Goal: Task Accomplishment & Management: Complete application form

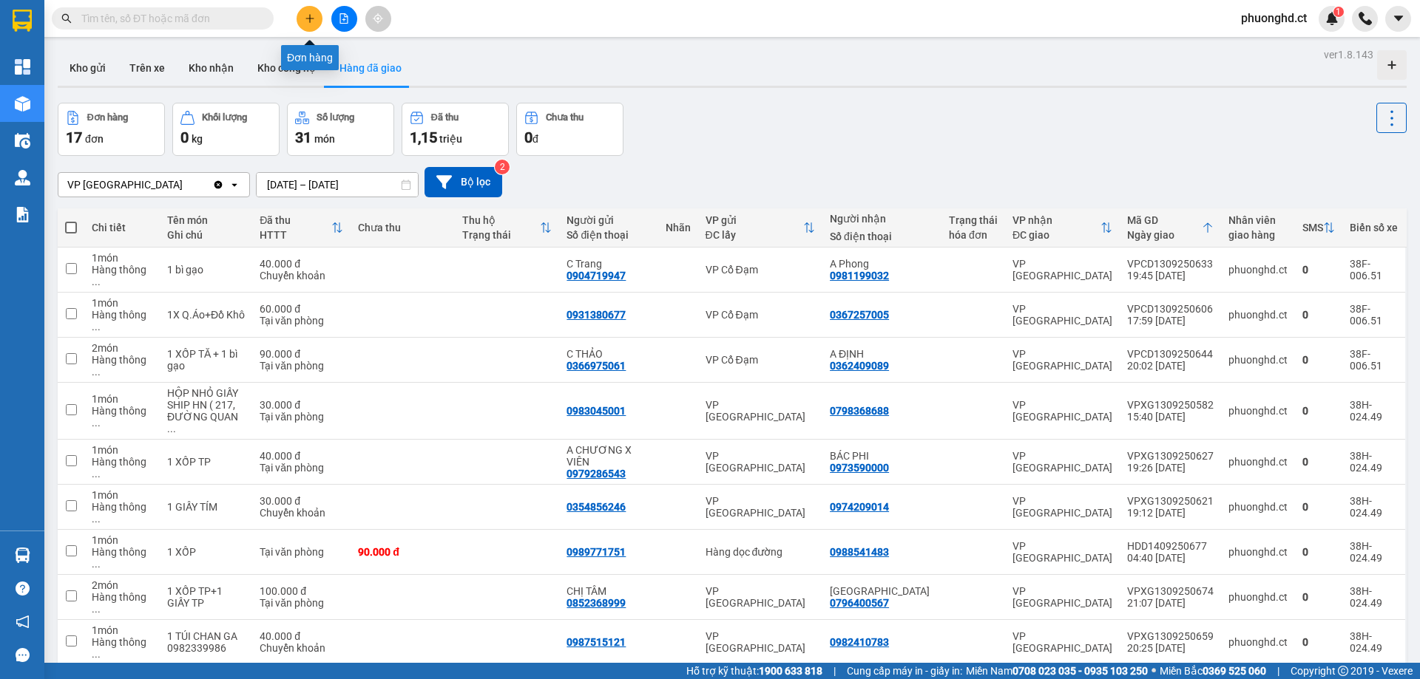
click at [305, 14] on icon "plus" at bounding box center [310, 18] width 10 height 10
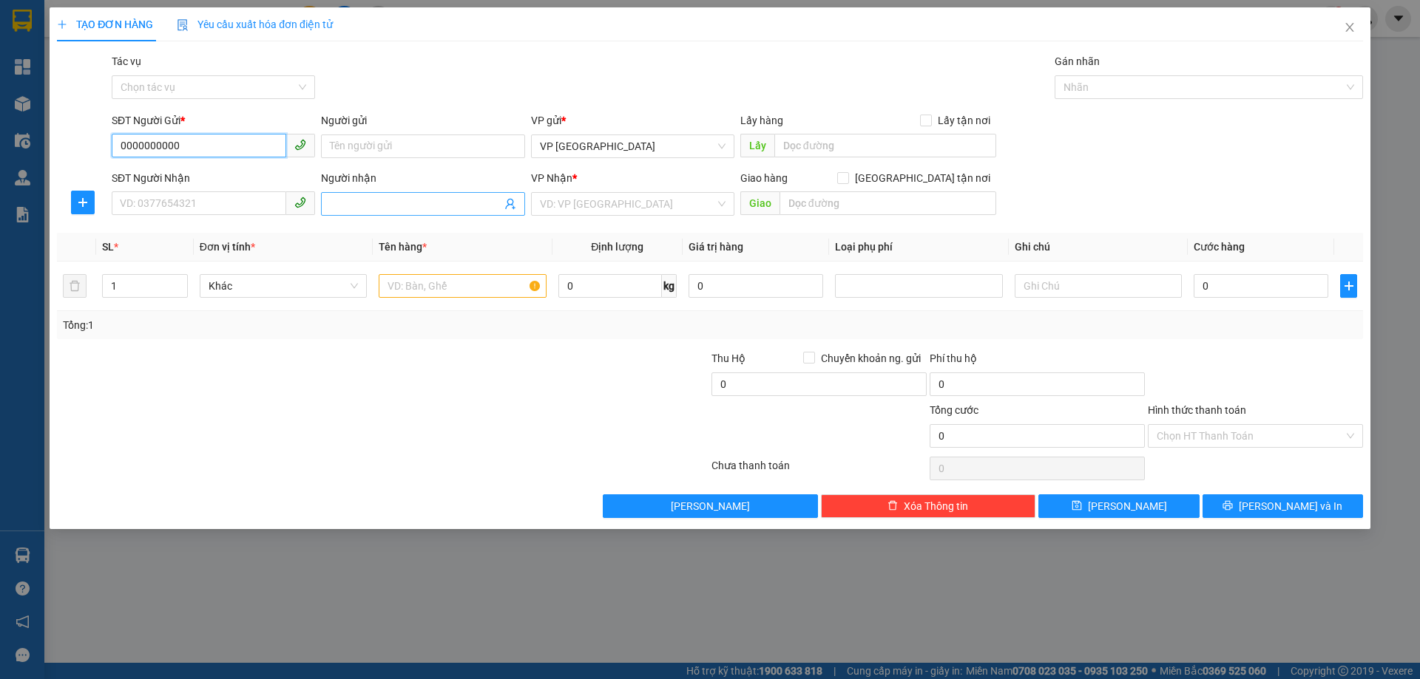
type input "0000000000"
click at [329, 203] on span at bounding box center [422, 204] width 203 height 24
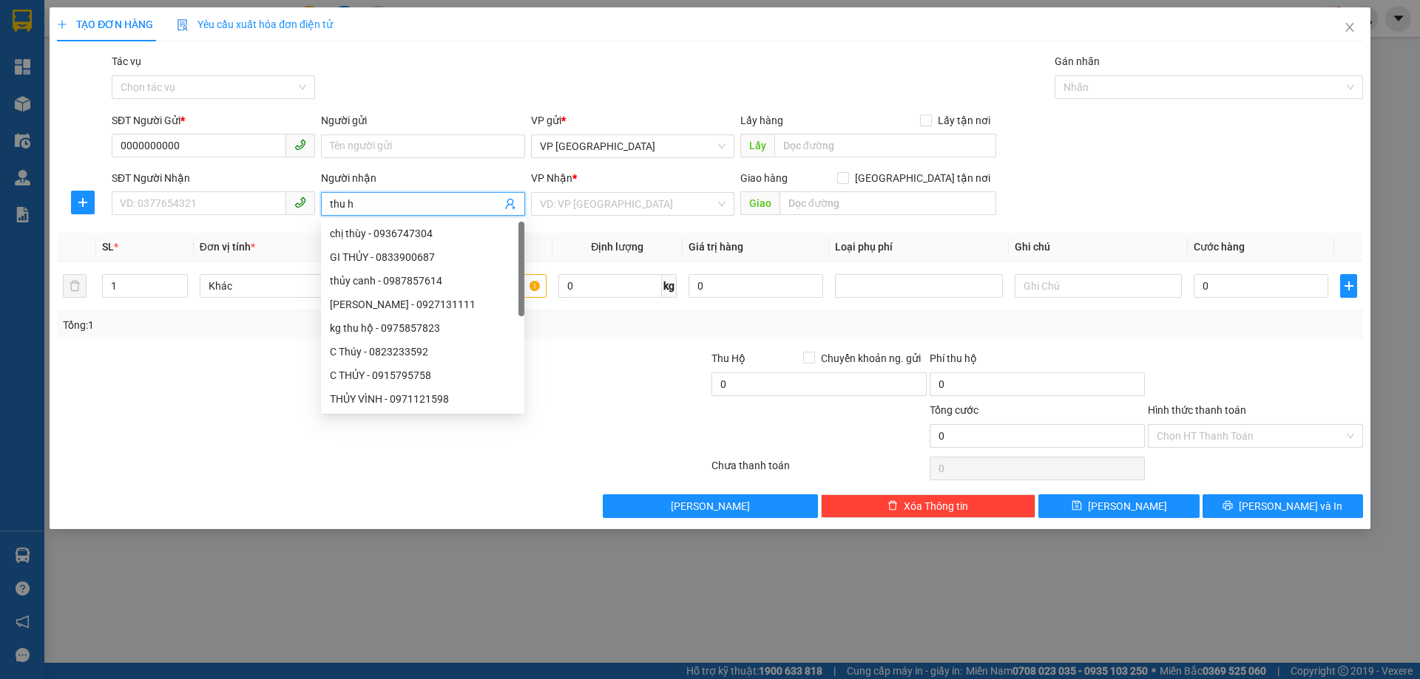
type input "thu ha"
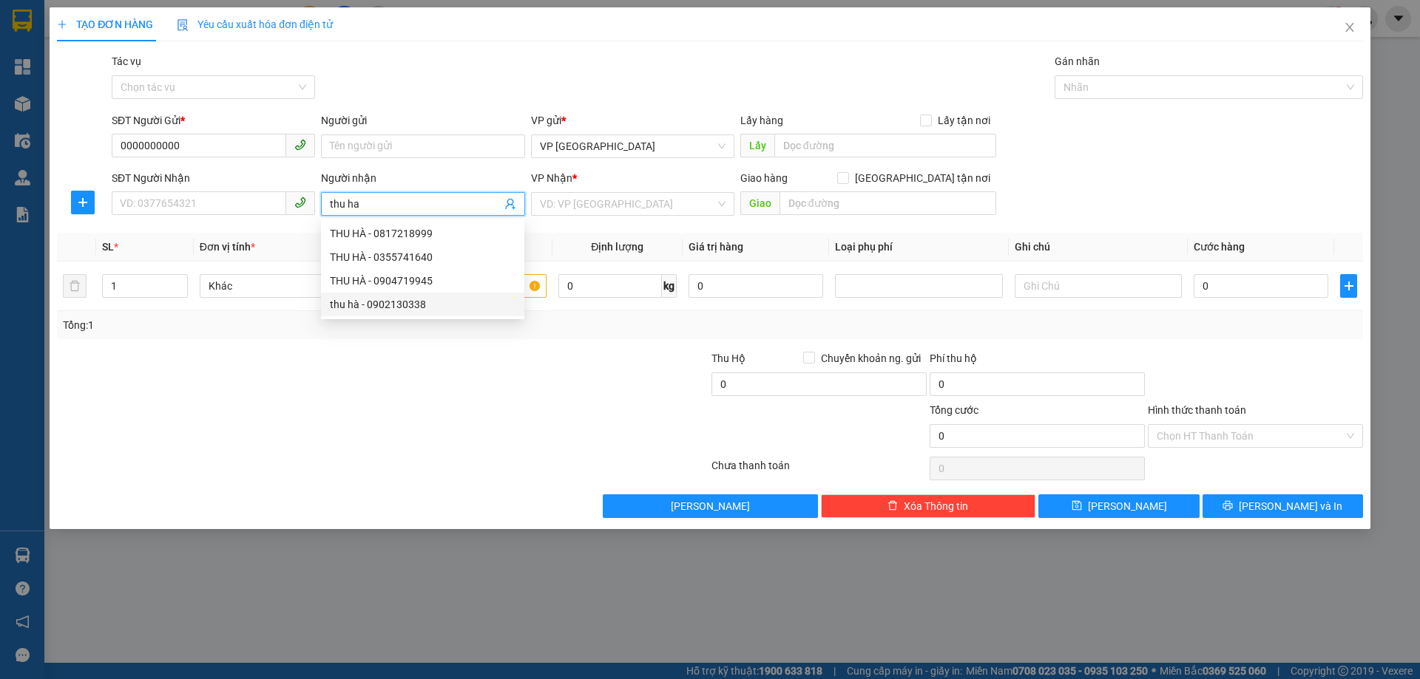
click at [394, 300] on div "thu hà - 0902130338" at bounding box center [423, 304] width 186 height 16
type input "0902130338"
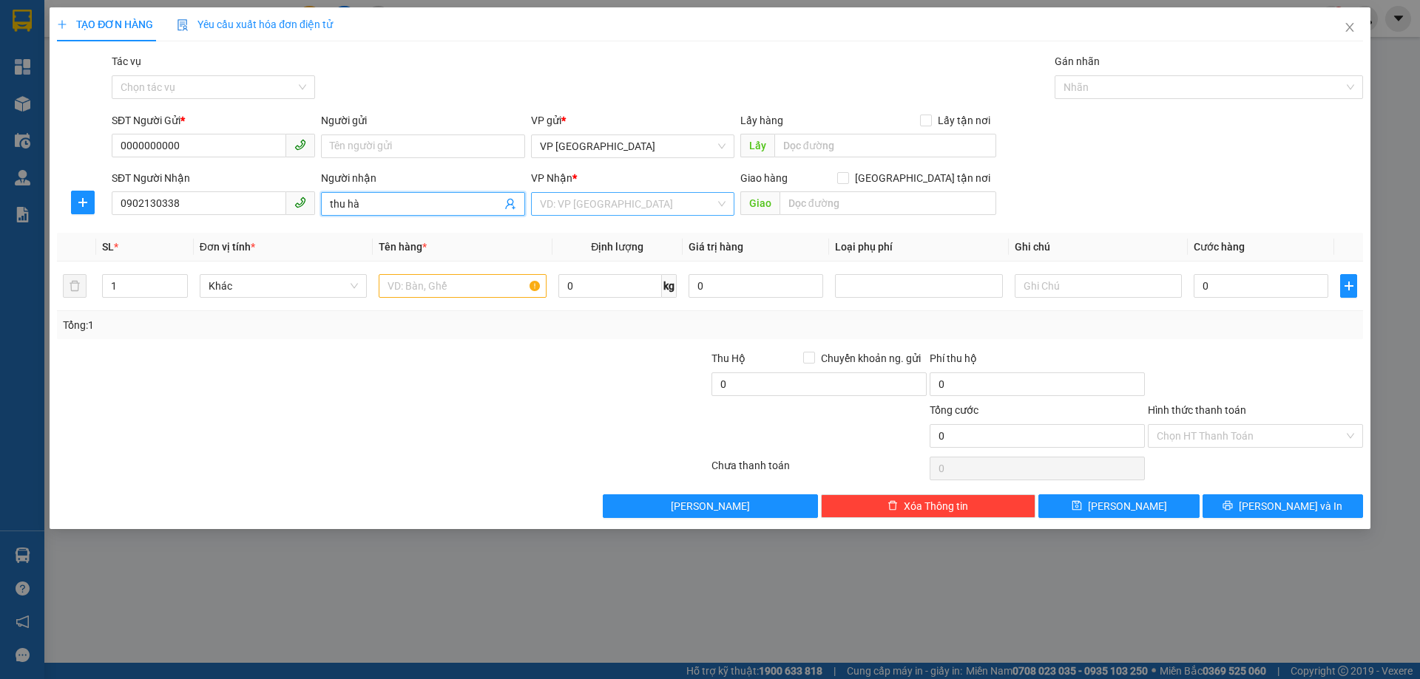
click at [721, 206] on div "VD: VP [GEOGRAPHIC_DATA]" at bounding box center [632, 204] width 203 height 24
type input "thu hà"
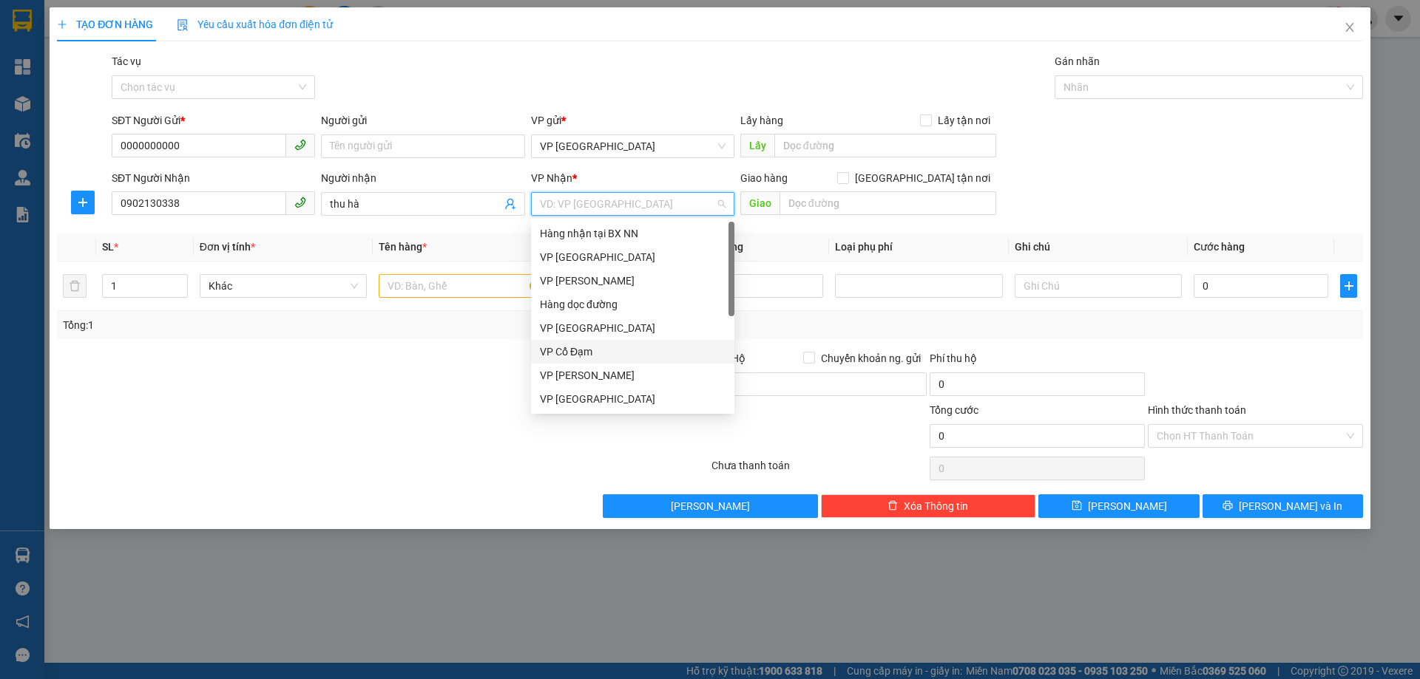
click at [580, 356] on div "VP Cổ Đạm" at bounding box center [633, 352] width 186 height 16
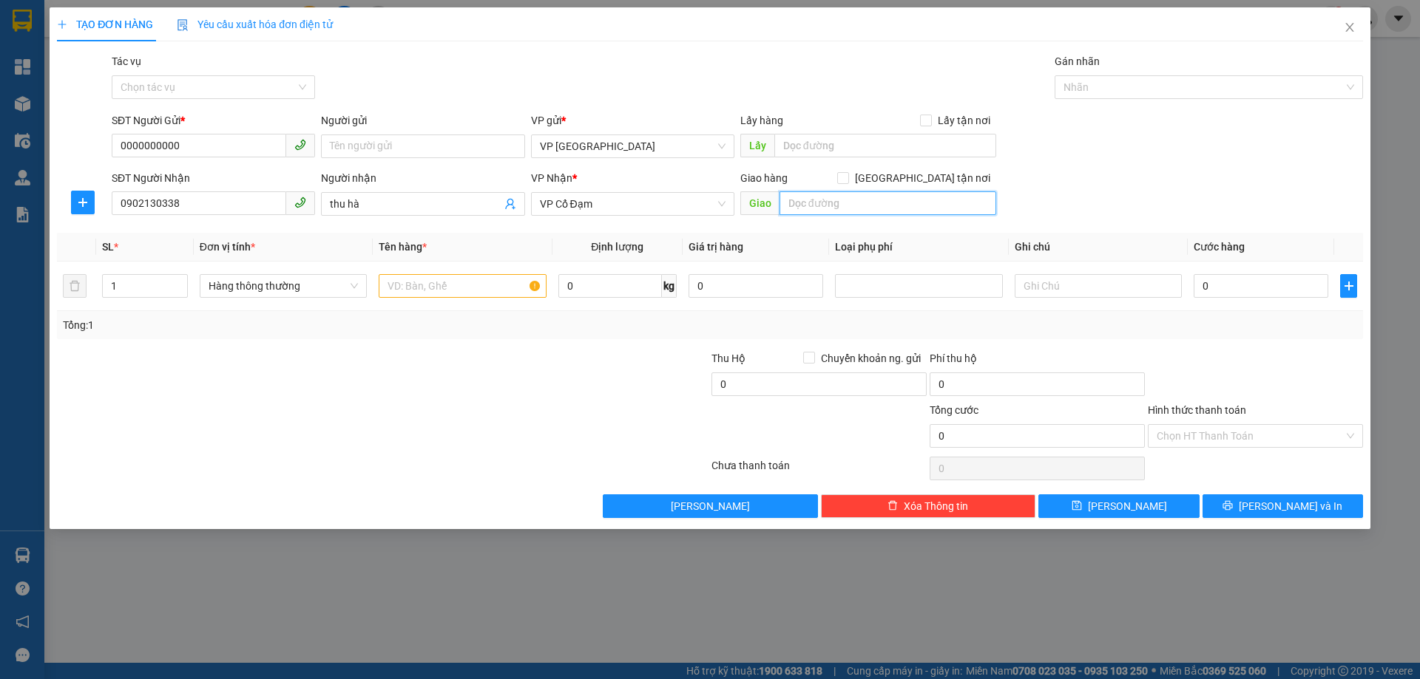
click at [789, 206] on input "text" at bounding box center [887, 203] width 217 height 24
type input "XUÂN AN"
drag, startPoint x: 135, startPoint y: 287, endPoint x: 104, endPoint y: 281, distance: 32.3
click at [104, 281] on input "1" at bounding box center [145, 286] width 84 height 22
type input "2"
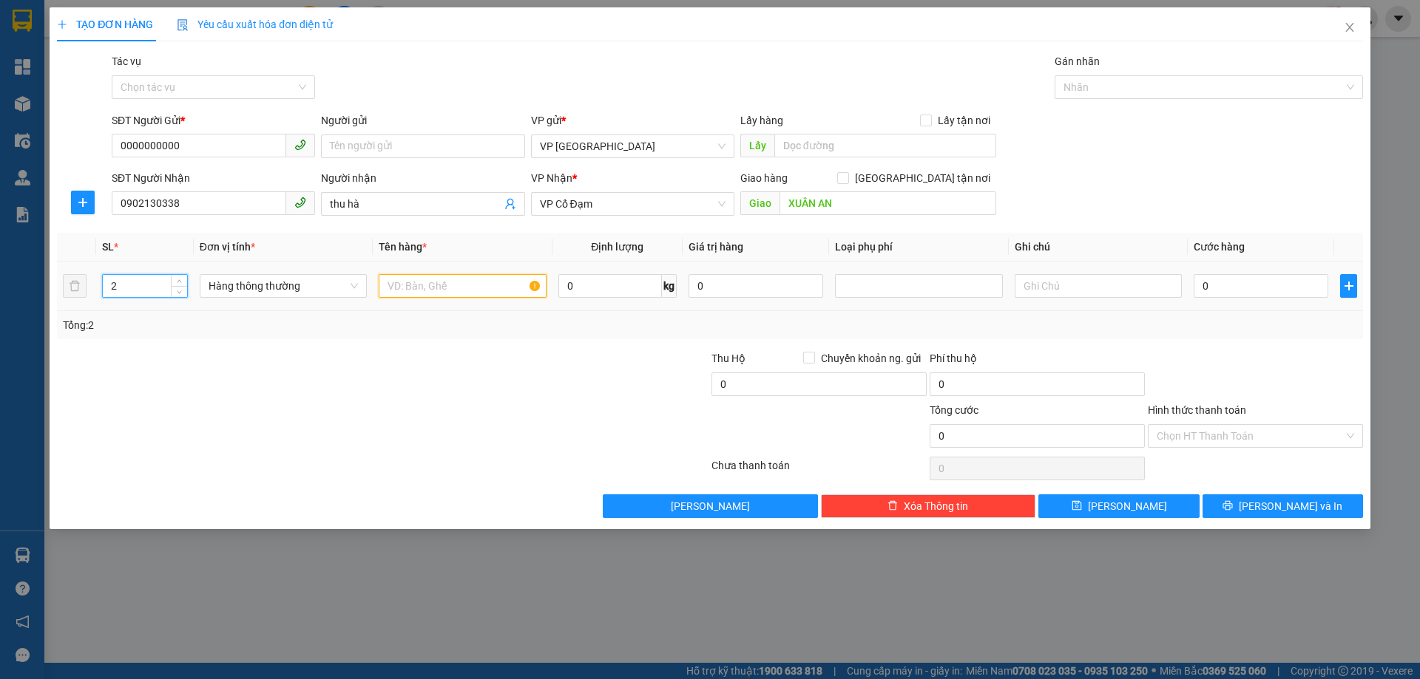
click at [385, 286] on input "text" at bounding box center [462, 286] width 167 height 24
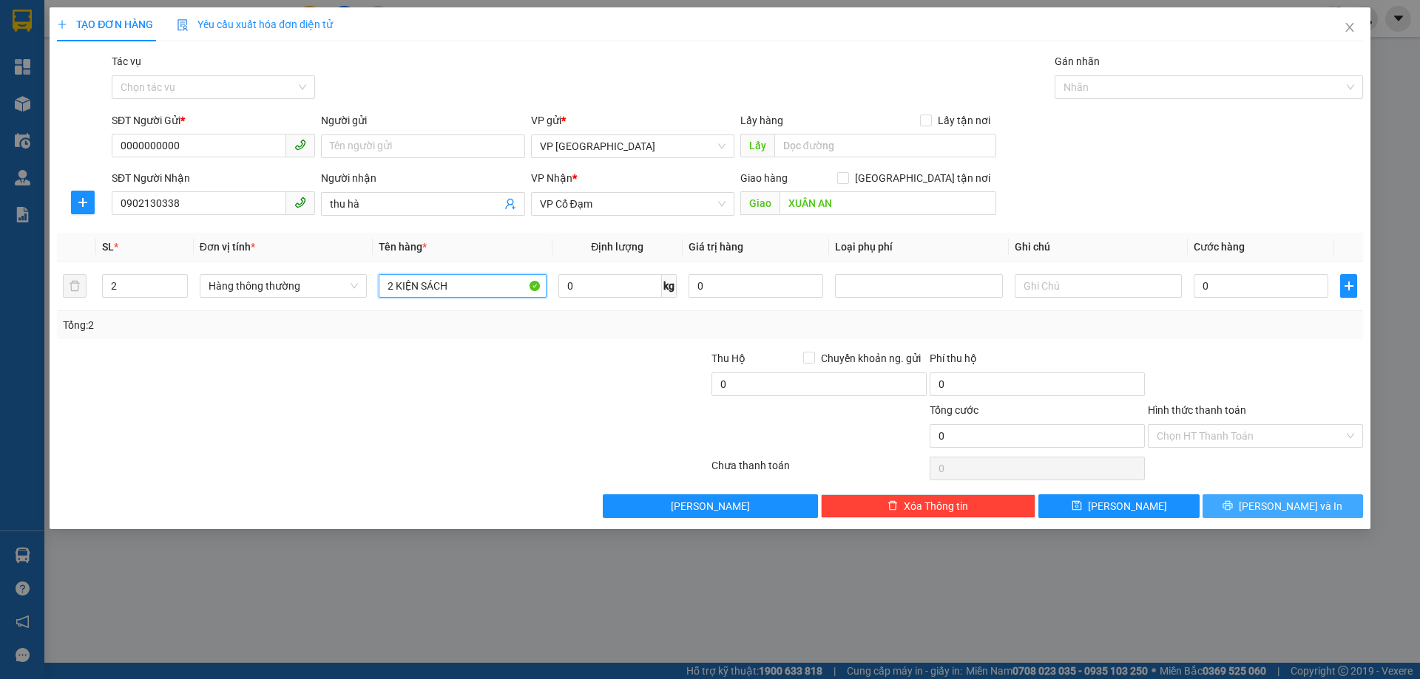
type input "2 KIỆN SÁCH"
click at [1282, 510] on span "[PERSON_NAME] và In" at bounding box center [1290, 506] width 104 height 16
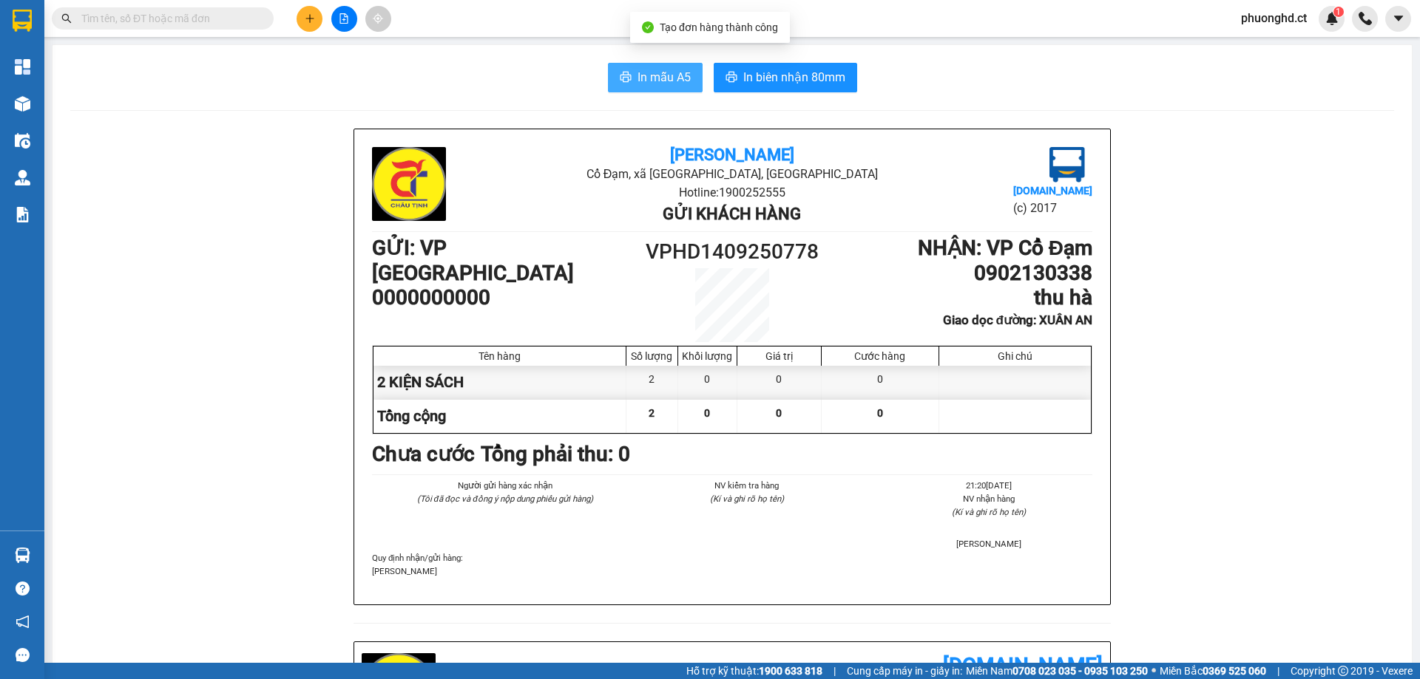
click at [645, 78] on span "In mẫu A5" at bounding box center [663, 77] width 53 height 18
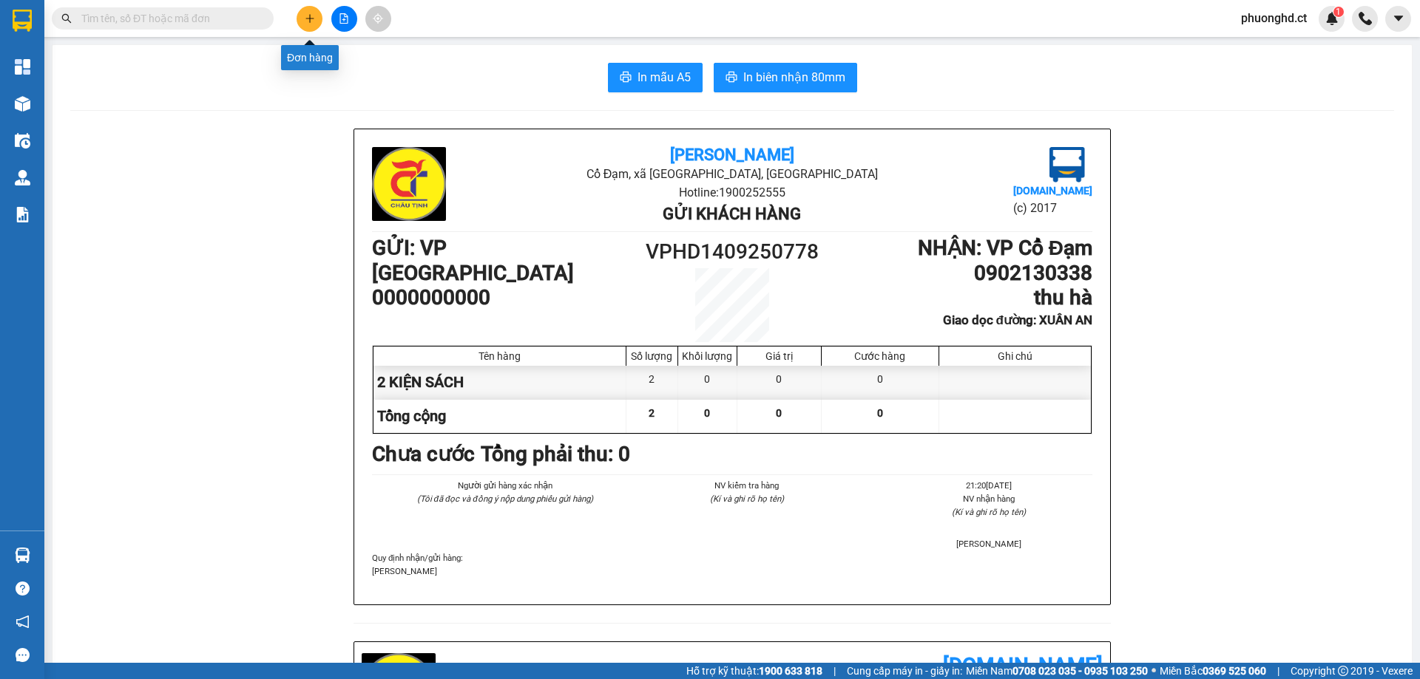
click at [305, 10] on button at bounding box center [309, 19] width 26 height 26
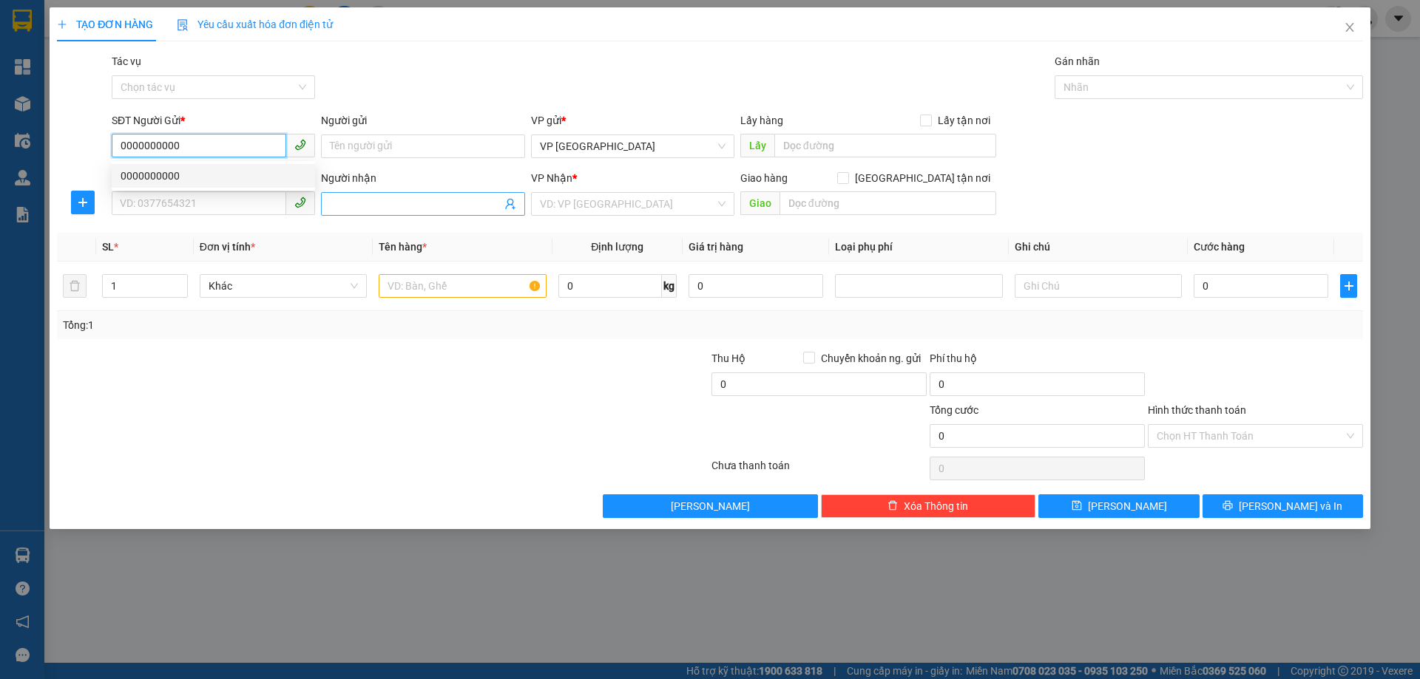
type input "0000000000"
drag, startPoint x: 343, startPoint y: 206, endPoint x: 438, endPoint y: 215, distance: 95.1
click at [343, 206] on input "Người nhận" at bounding box center [415, 204] width 171 height 16
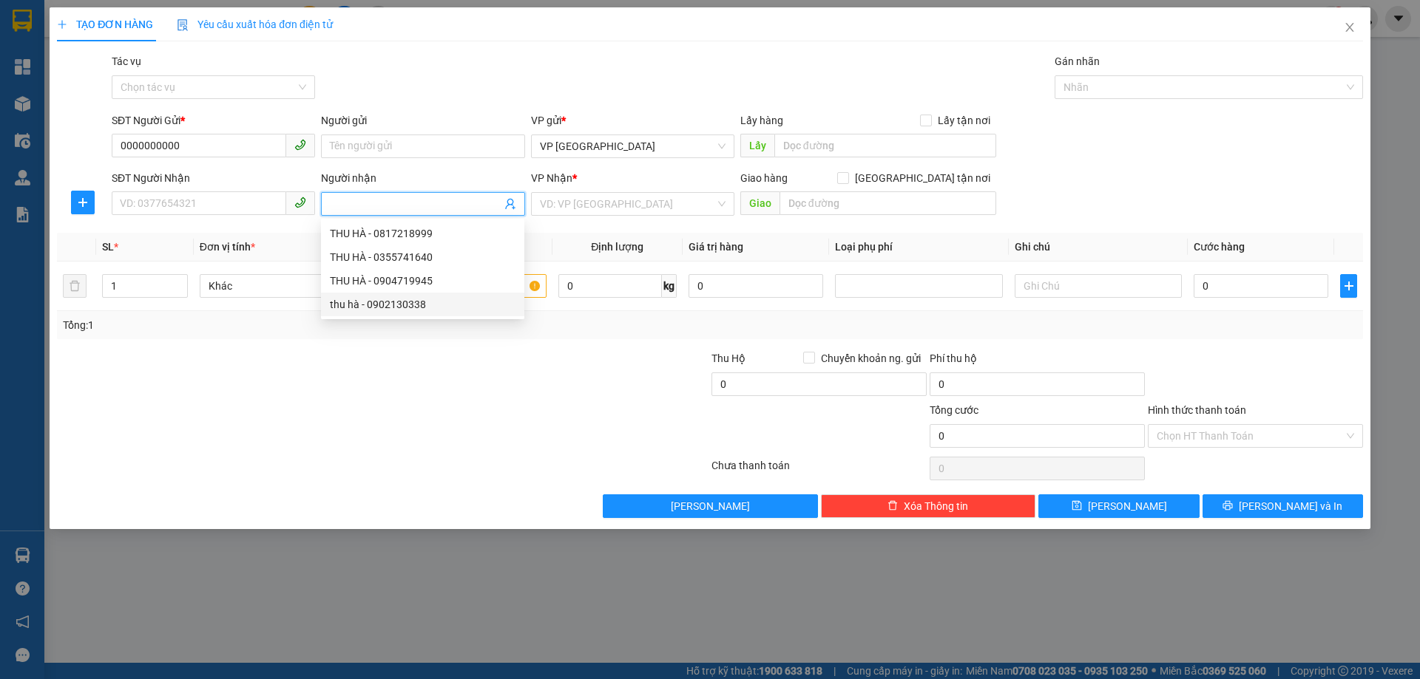
click at [407, 302] on div "thu hà - 0902130338" at bounding box center [423, 304] width 186 height 16
type input "0902130338"
type input "thu hà"
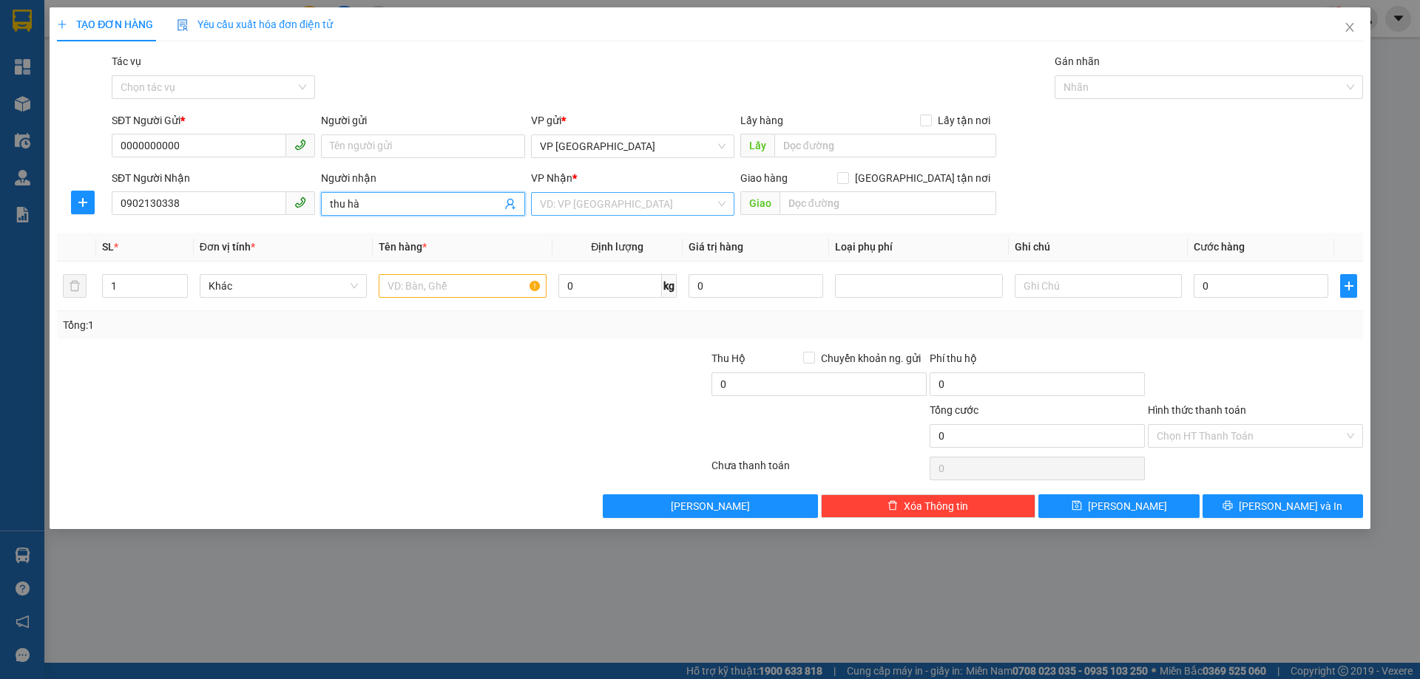
click at [724, 205] on div "VD: VP [GEOGRAPHIC_DATA]" at bounding box center [632, 204] width 203 height 24
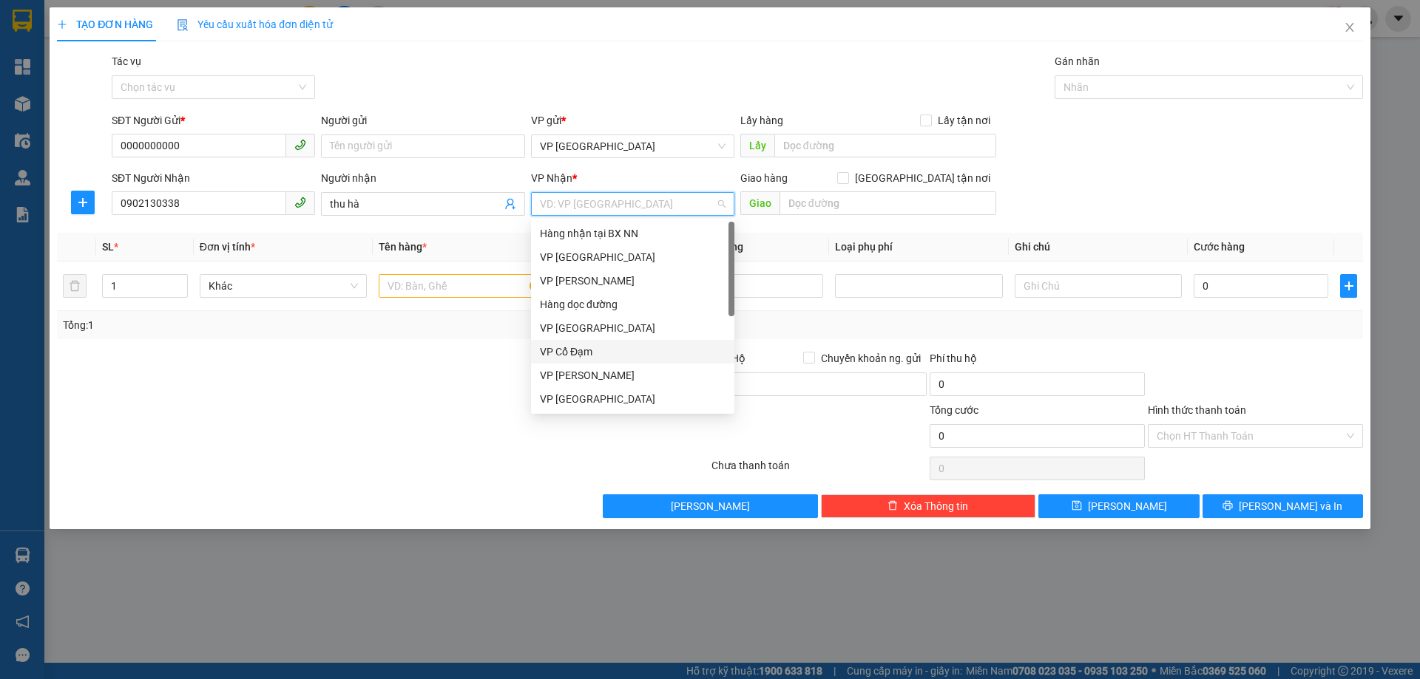
click at [579, 355] on div "VP Cổ Đạm" at bounding box center [633, 352] width 186 height 16
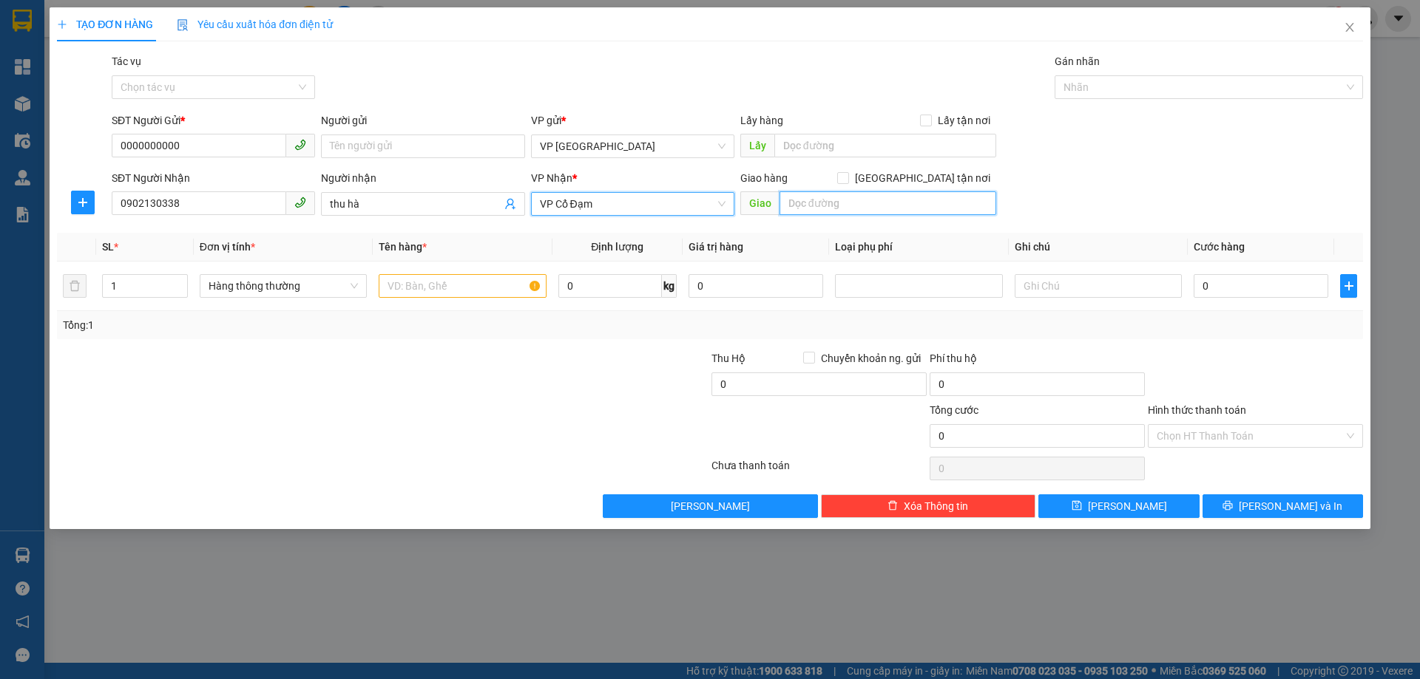
click at [798, 206] on input "text" at bounding box center [887, 203] width 217 height 24
type input "[PERSON_NAME]"
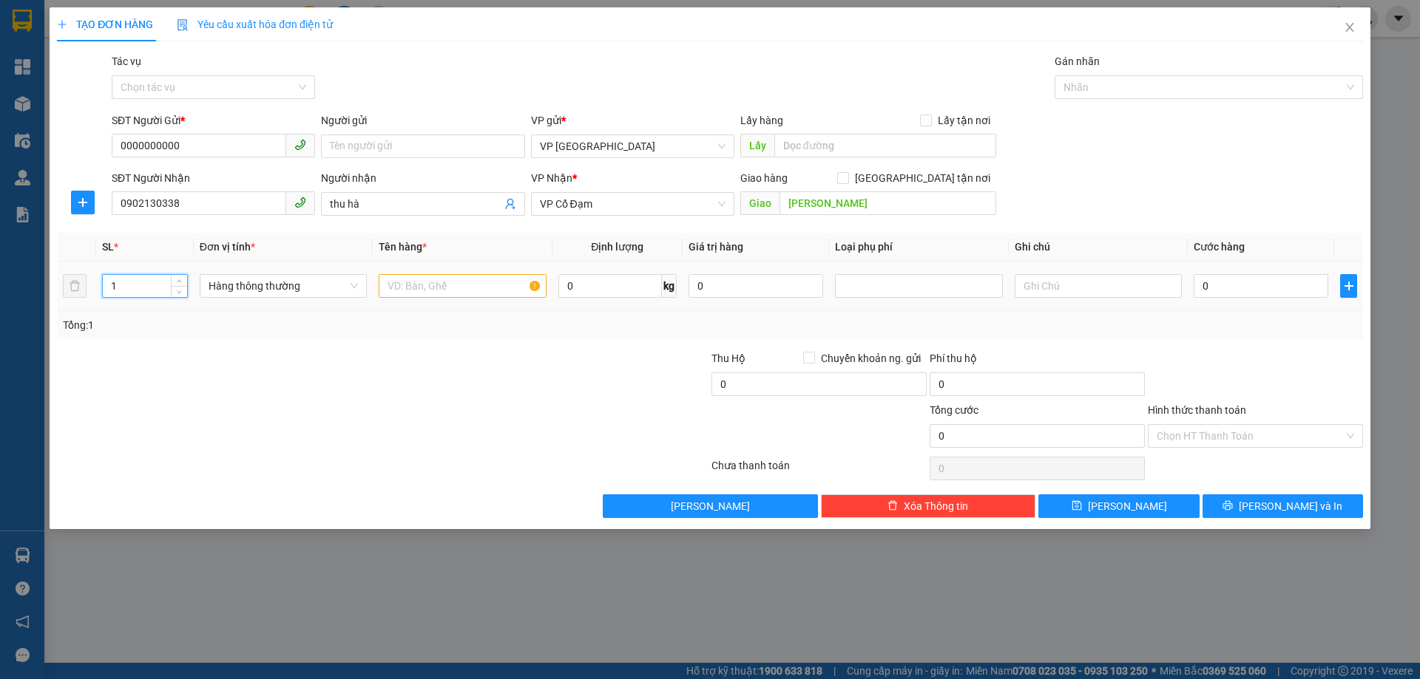
drag, startPoint x: 118, startPoint y: 292, endPoint x: 109, endPoint y: 290, distance: 9.9
click at [109, 290] on input "1" at bounding box center [145, 286] width 84 height 22
type input "4"
drag, startPoint x: 392, startPoint y: 279, endPoint x: 397, endPoint y: 288, distance: 10.3
click at [392, 280] on input "text" at bounding box center [462, 286] width 167 height 24
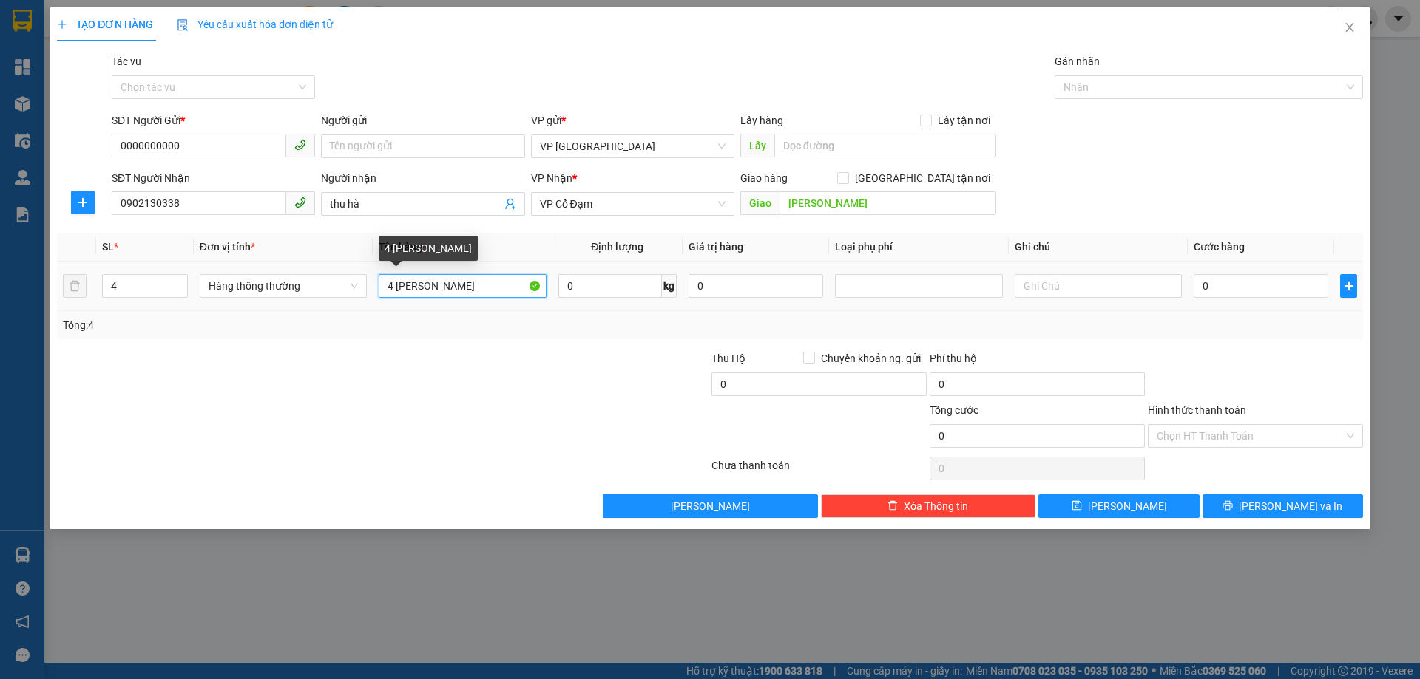
drag, startPoint x: 427, startPoint y: 286, endPoint x: 462, endPoint y: 287, distance: 34.8
click at [437, 286] on input "4 [PERSON_NAME]" at bounding box center [462, 286] width 167 height 24
click at [431, 285] on input "4 [PERSON_NAME]" at bounding box center [462, 286] width 167 height 24
drag, startPoint x: 401, startPoint y: 285, endPoint x: 412, endPoint y: 285, distance: 11.1
click at [402, 285] on input "4 [PERSON_NAME]" at bounding box center [462, 286] width 167 height 24
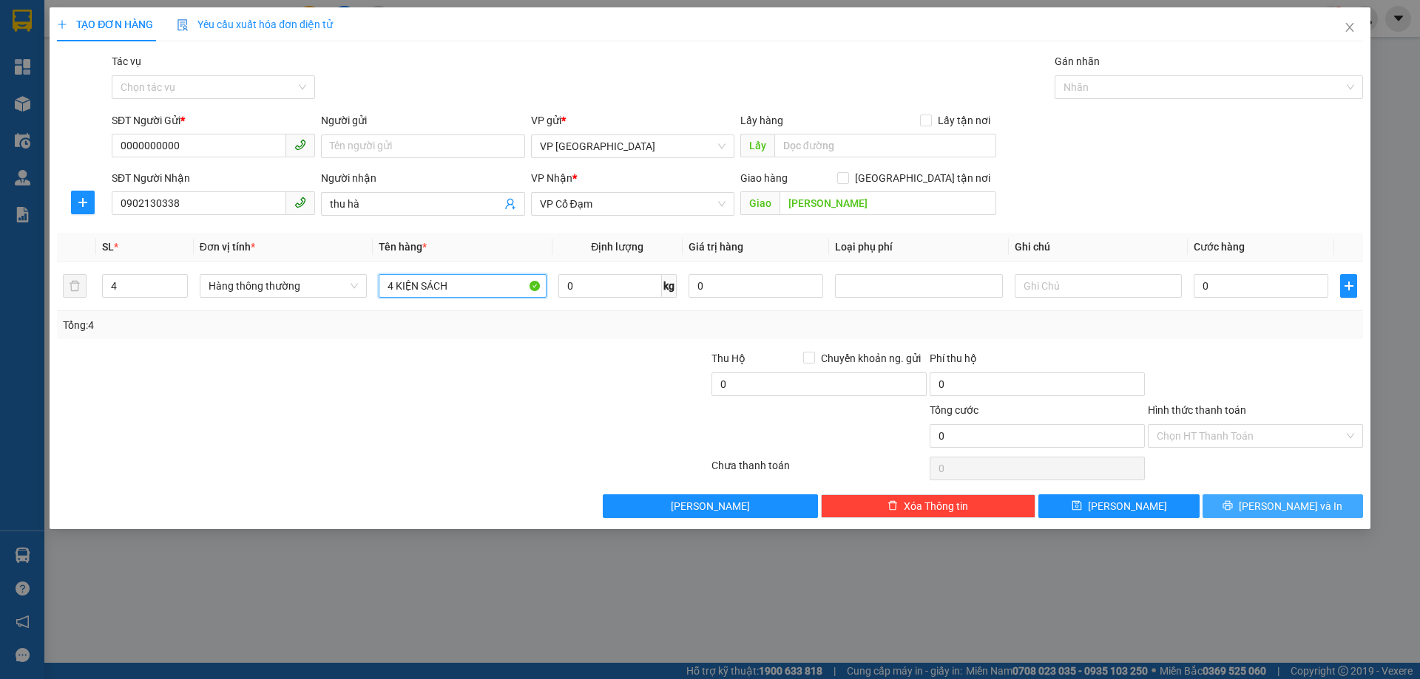
type input "4 KIỆN SÁCH"
click at [1280, 509] on span "[PERSON_NAME] và In" at bounding box center [1290, 506] width 104 height 16
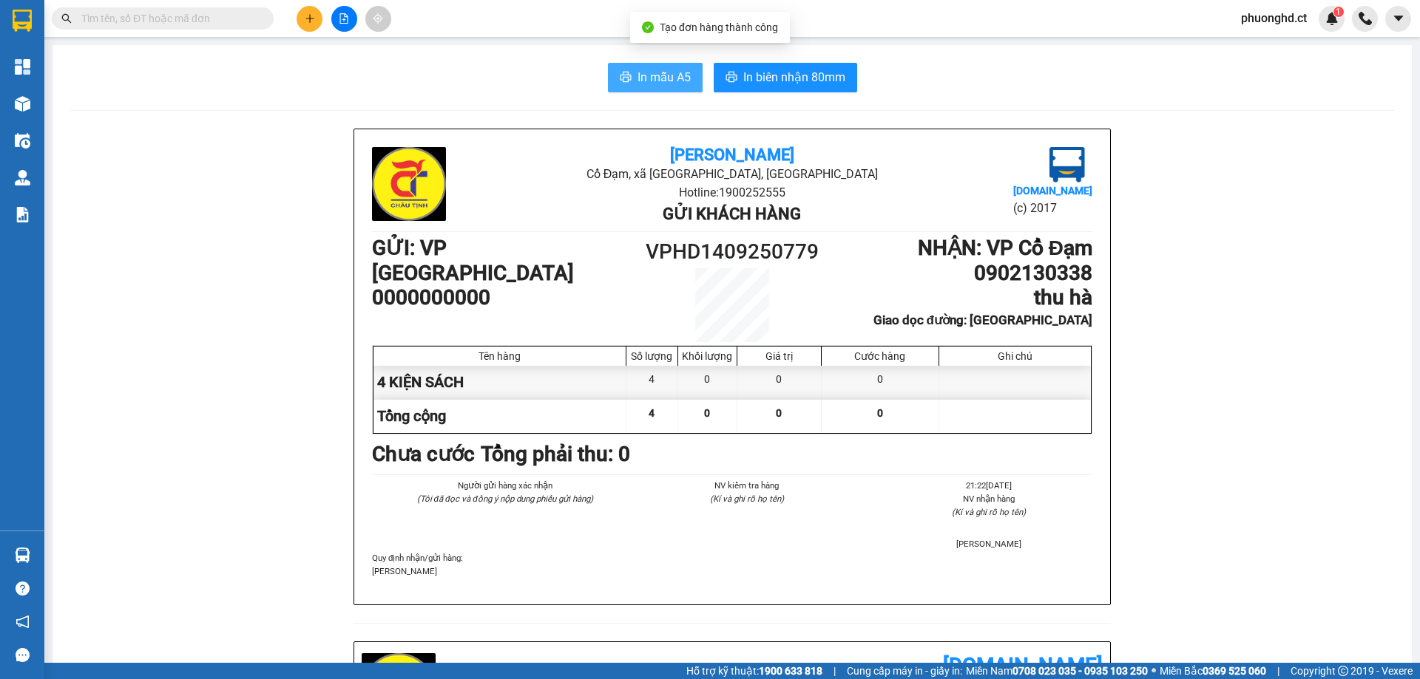
click at [662, 76] on span "In mẫu A5" at bounding box center [663, 77] width 53 height 18
